Goal: Transaction & Acquisition: Book appointment/travel/reservation

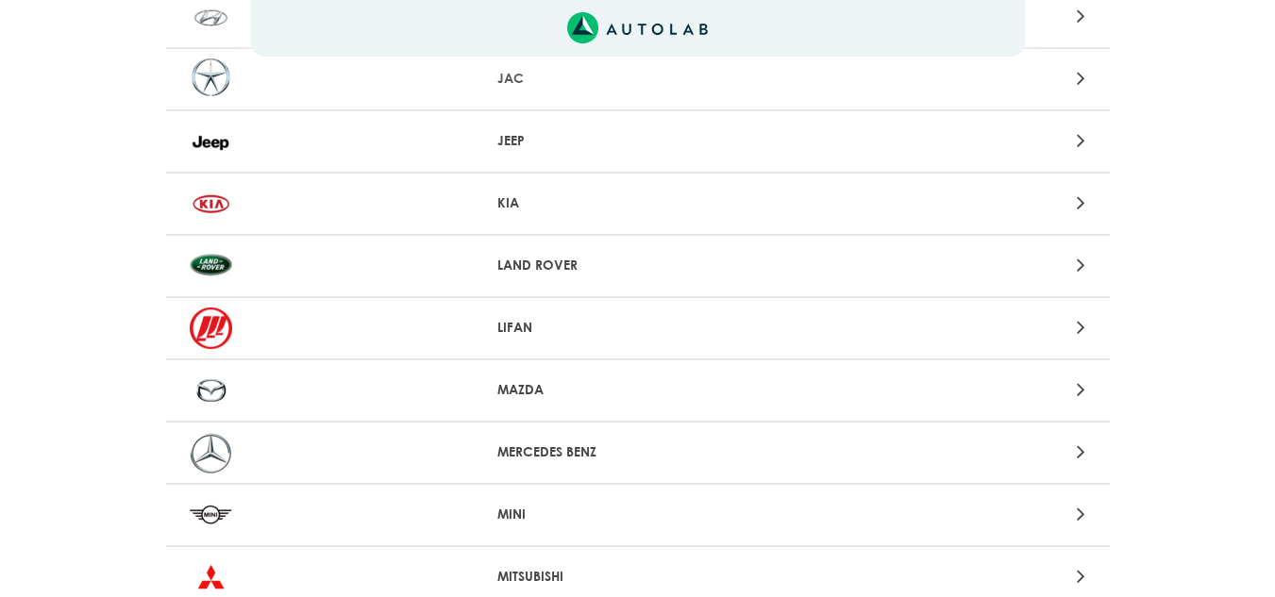
scroll to position [1415, 0]
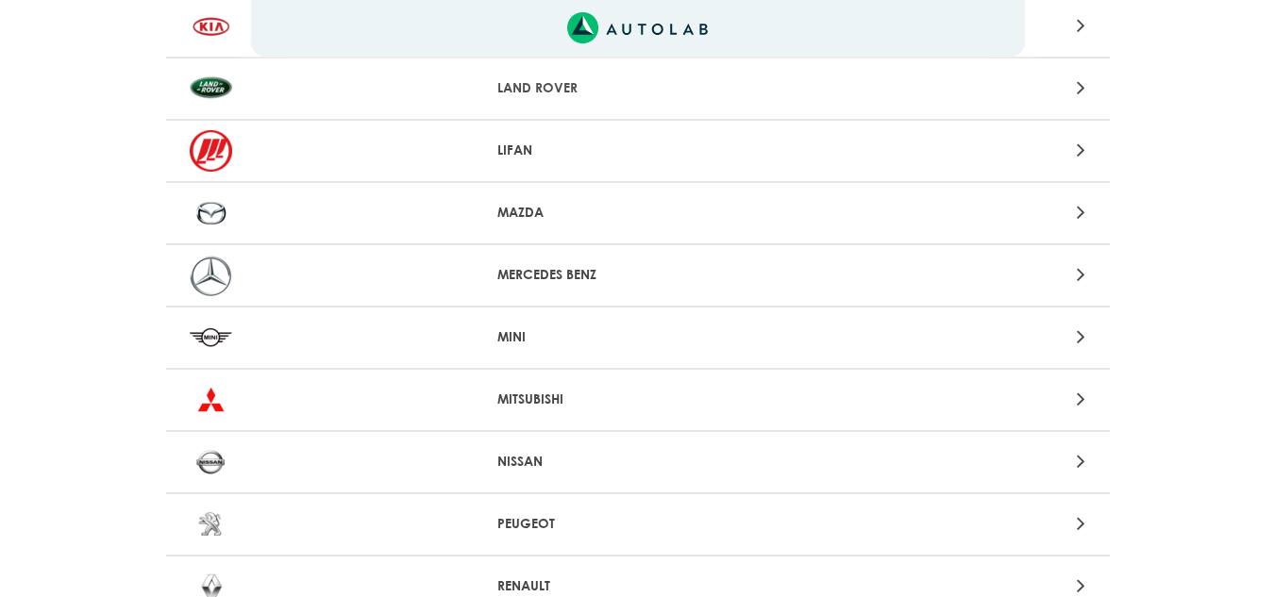
click at [847, 219] on div at bounding box center [946, 212] width 309 height 25
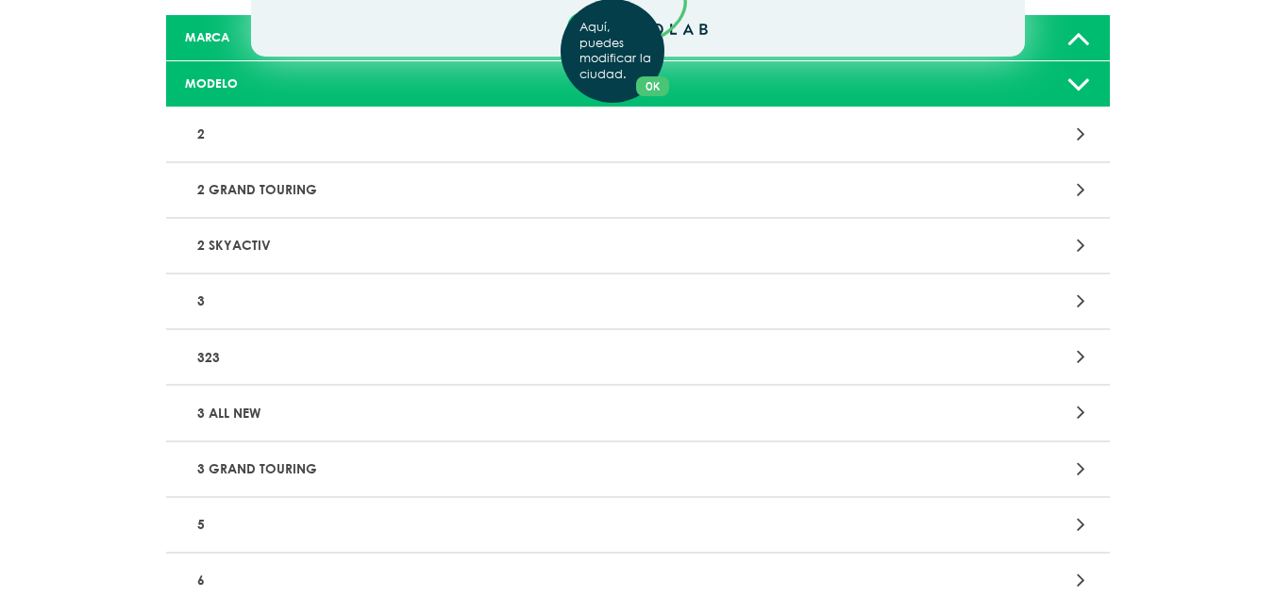
scroll to position [283, 0]
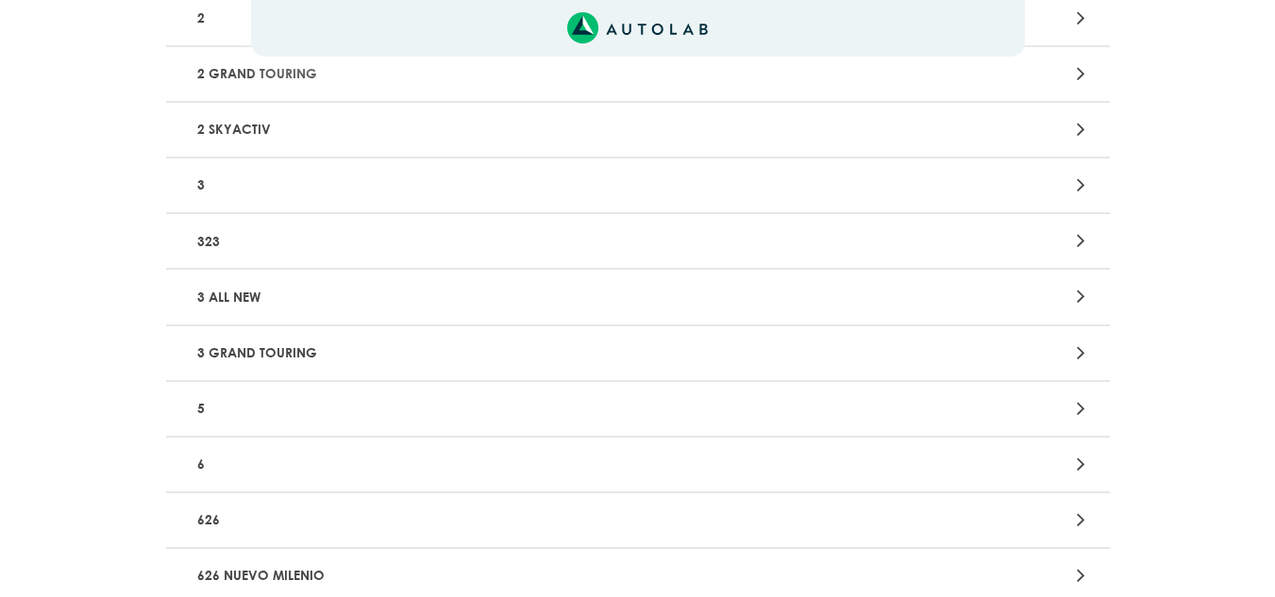
click at [1084, 185] on div "Aquí, puedes modificar la ciudad. OK .aex,.bex{fill:none!important;stroke:#50c4…" at bounding box center [637, 15] width 1275 height 597
click at [1081, 188] on icon at bounding box center [1080, 185] width 8 height 25
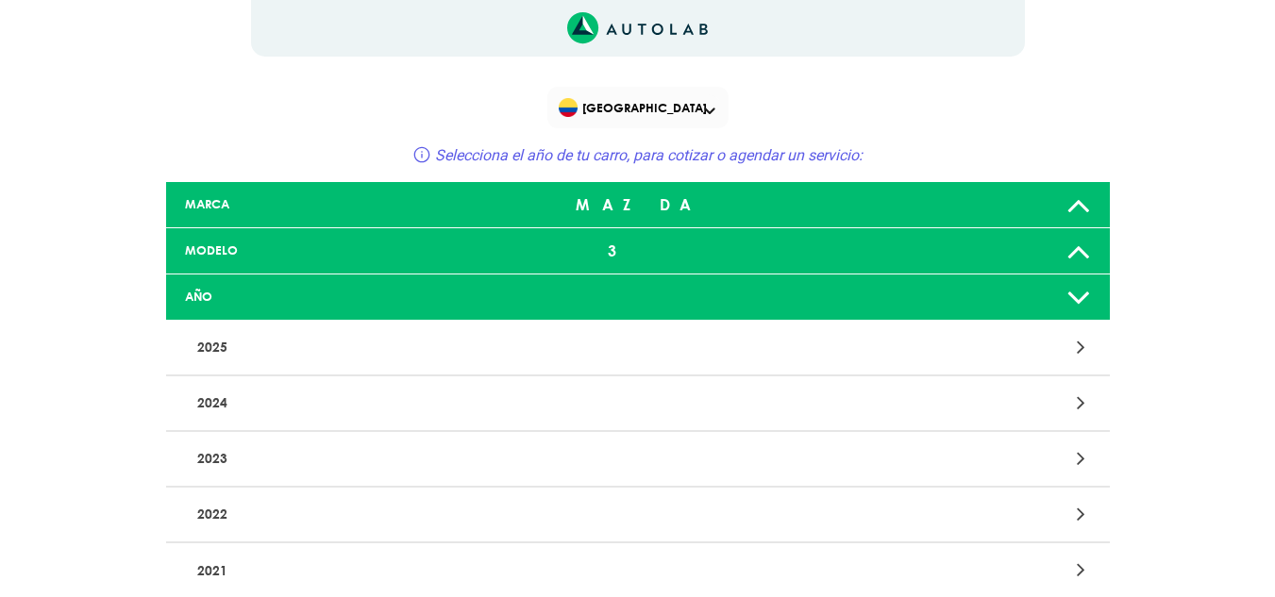
click at [1078, 342] on icon at bounding box center [1080, 347] width 8 height 25
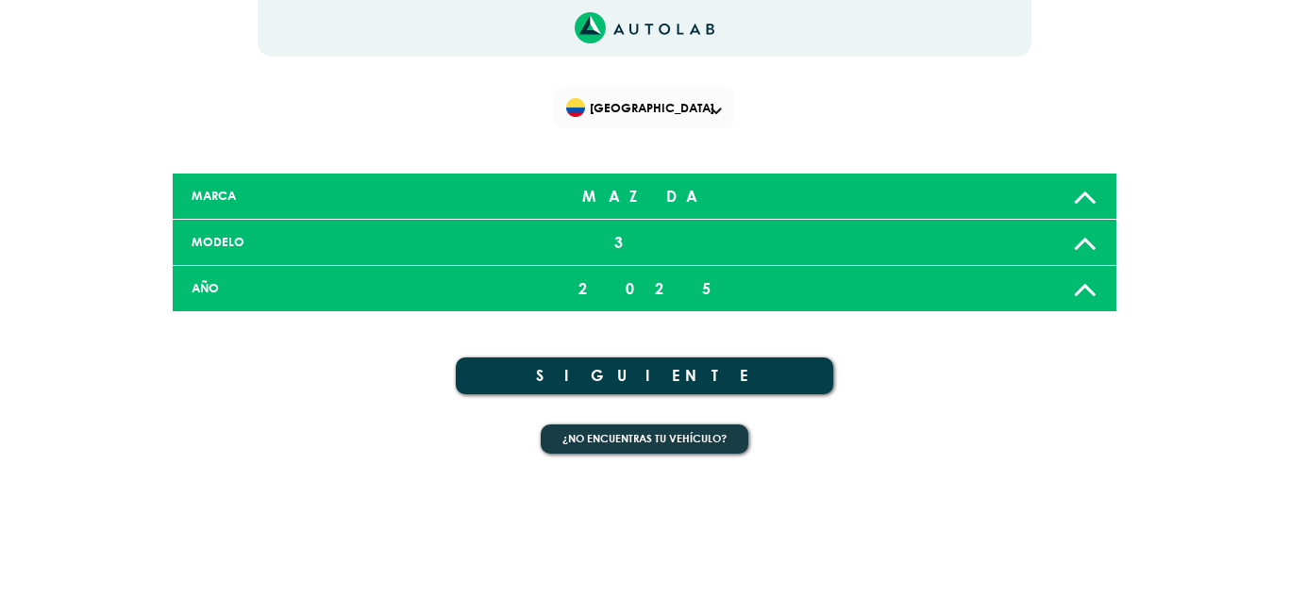
click at [694, 369] on button "SIGUIENTE" at bounding box center [644, 376] width 377 height 37
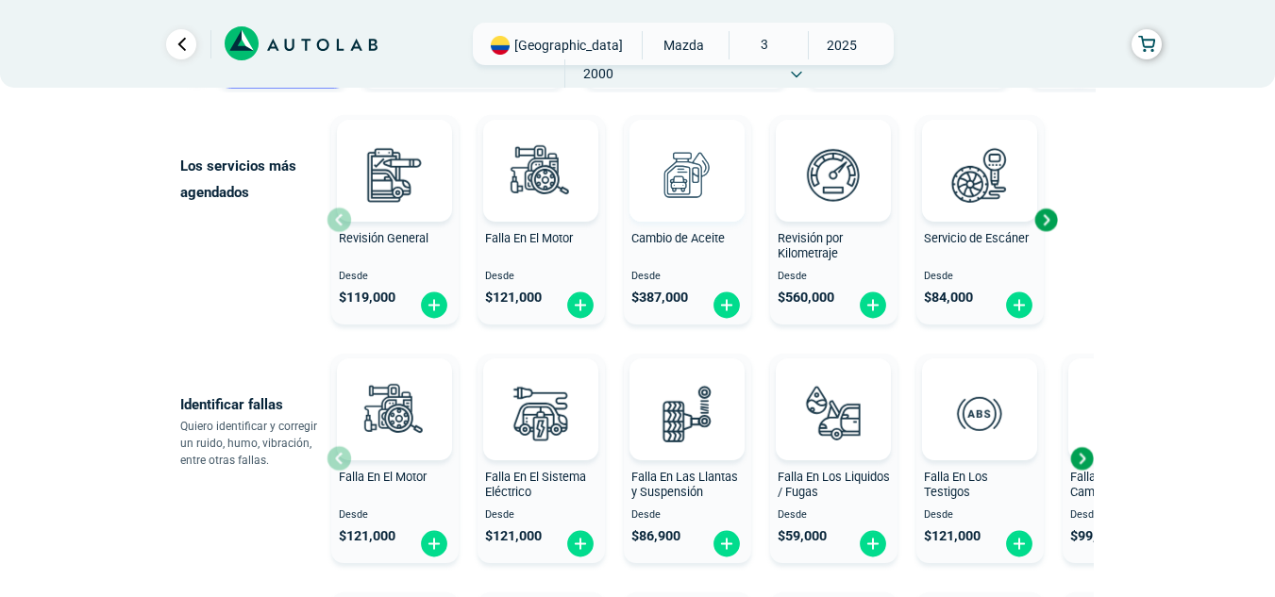
scroll to position [189, 0]
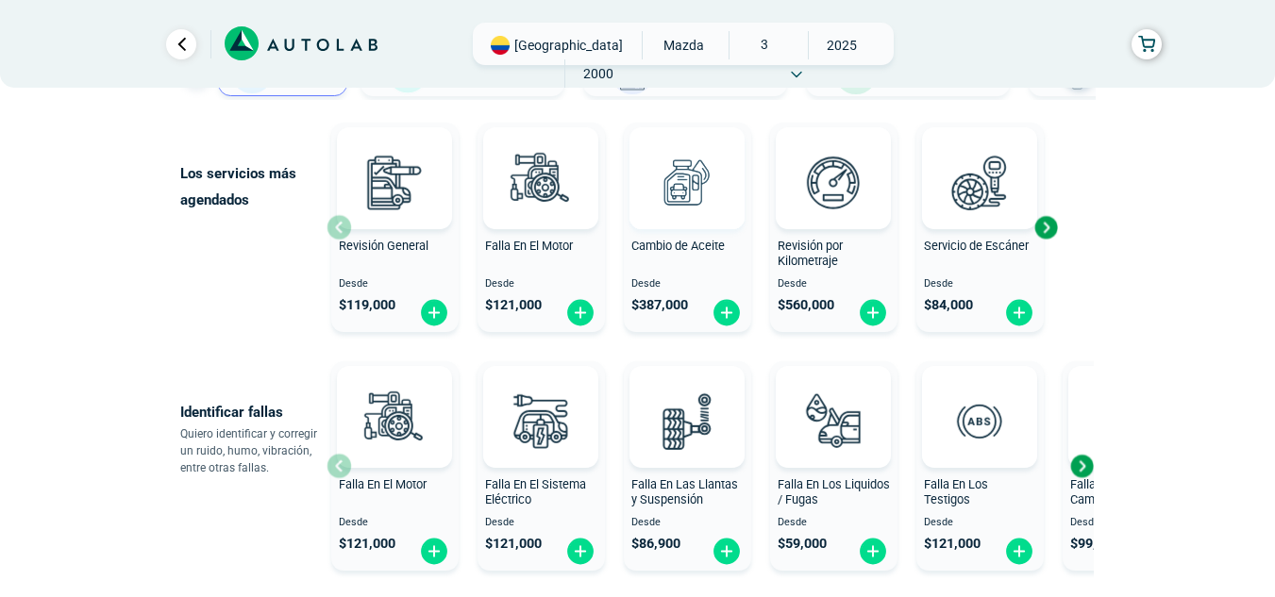
click at [676, 197] on img at bounding box center [686, 182] width 83 height 83
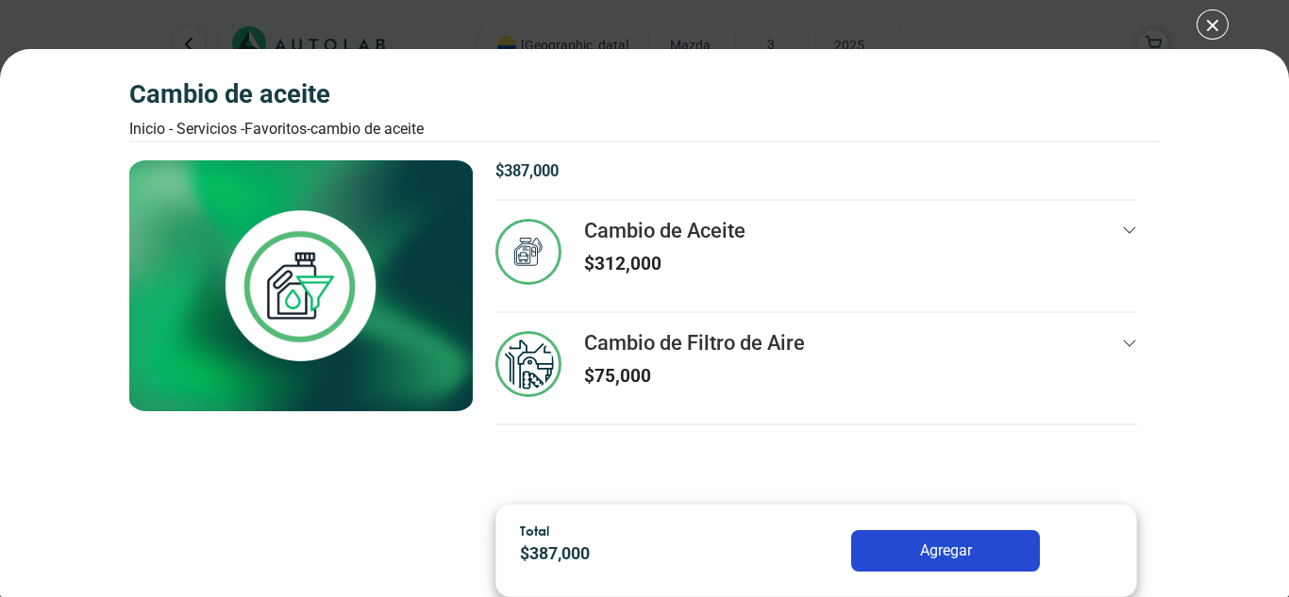
click at [946, 546] on button "Agregar" at bounding box center [945, 551] width 189 height 42
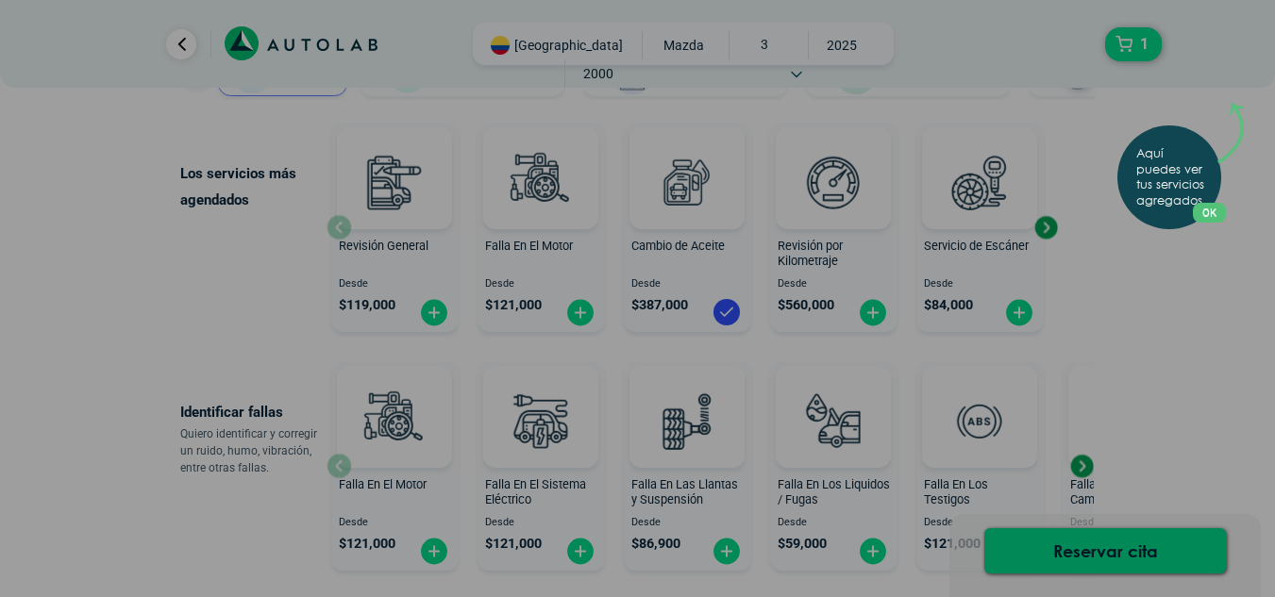
click at [1213, 214] on button "OK" at bounding box center [1209, 208] width 33 height 20
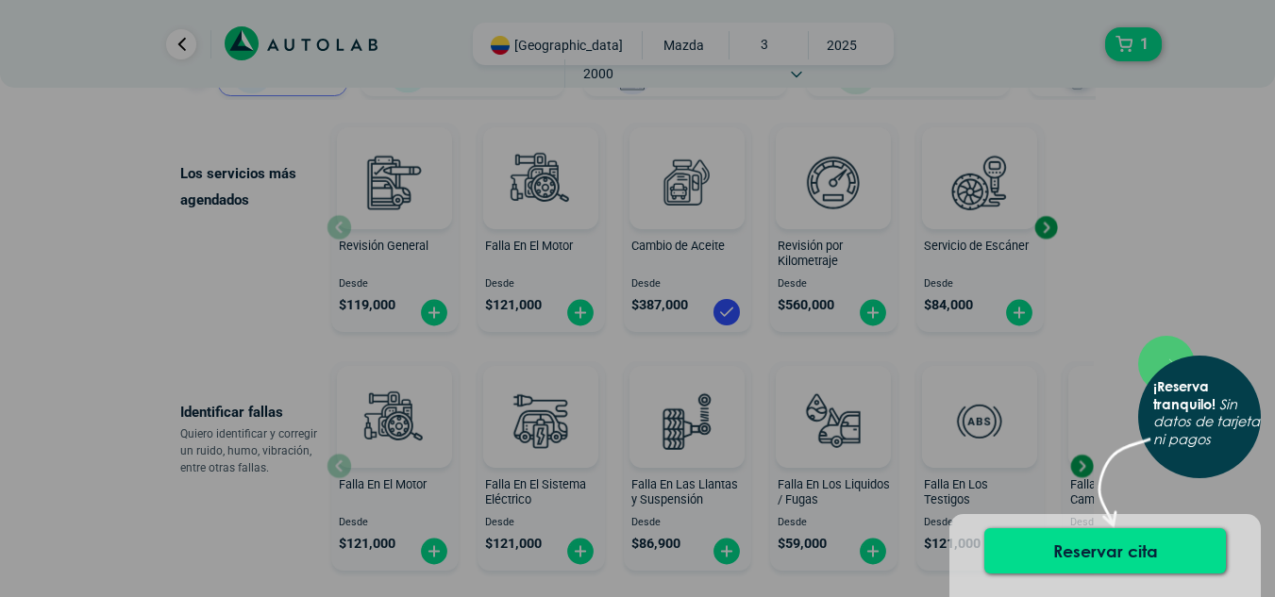
click at [1135, 36] on div "× ¡Reserva tranquilo! Sin datos de tarjeta ni pagos" at bounding box center [637, 298] width 1275 height 597
